Goal: Information Seeking & Learning: Learn about a topic

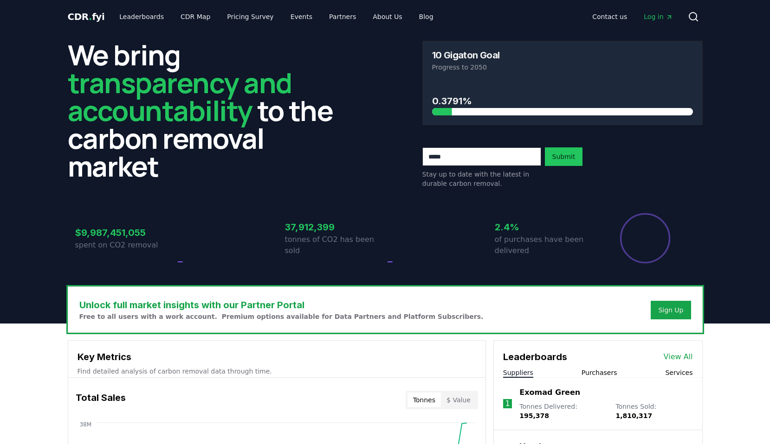
drag, startPoint x: 0, startPoint y: 0, endPoint x: 495, endPoint y: 66, distance: 499.4
drag, startPoint x: 434, startPoint y: 103, endPoint x: 464, endPoint y: 103, distance: 30.2
click at [462, 103] on h3 "0.3791%" at bounding box center [562, 101] width 261 height 14
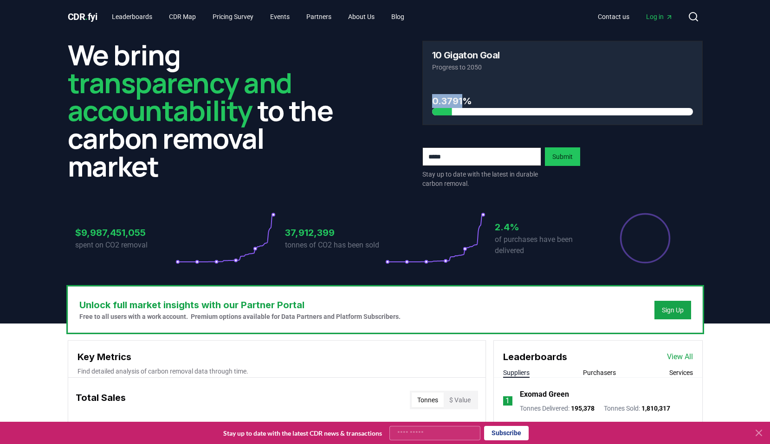
click at [464, 103] on h3 "0.3791%" at bounding box center [562, 101] width 261 height 14
click at [759, 436] on icon at bounding box center [758, 433] width 11 height 11
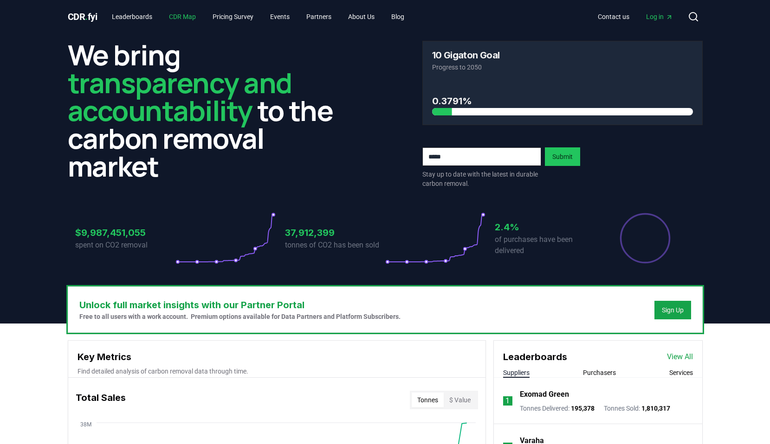
click at [194, 13] on link "CDR Map" at bounding box center [182, 16] width 42 height 17
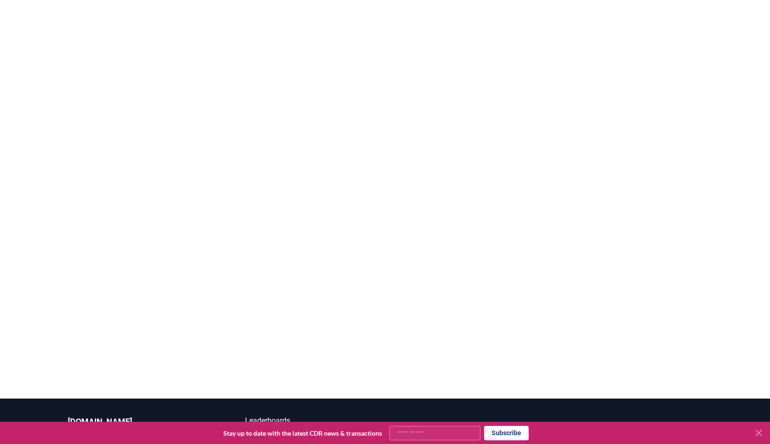
scroll to position [186, 0]
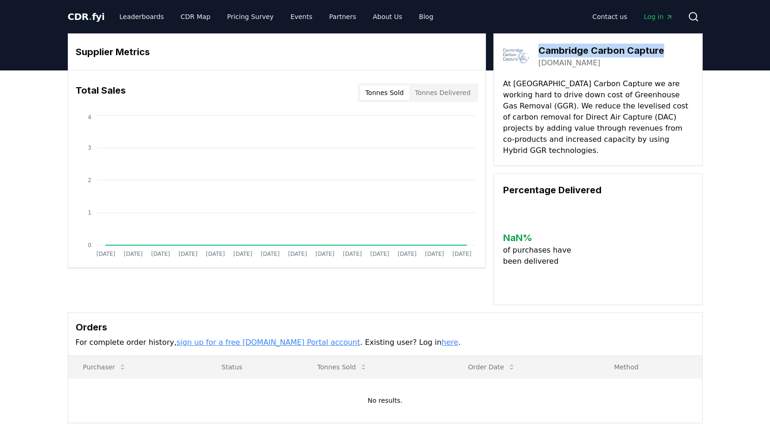
drag, startPoint x: 542, startPoint y: 52, endPoint x: 646, endPoint y: 50, distance: 103.9
click at [644, 50] on h3 "Cambridge Carbon Capture" at bounding box center [601, 51] width 126 height 14
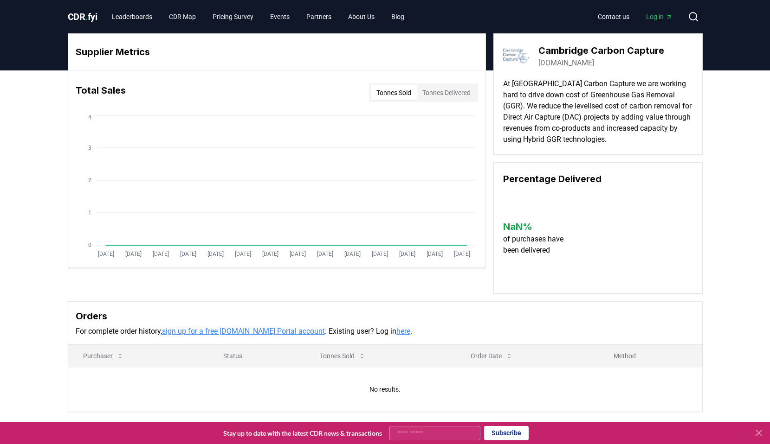
click at [547, 62] on link "[DOMAIN_NAME]" at bounding box center [566, 63] width 56 height 11
